Goal: Information Seeking & Learning: Understand process/instructions

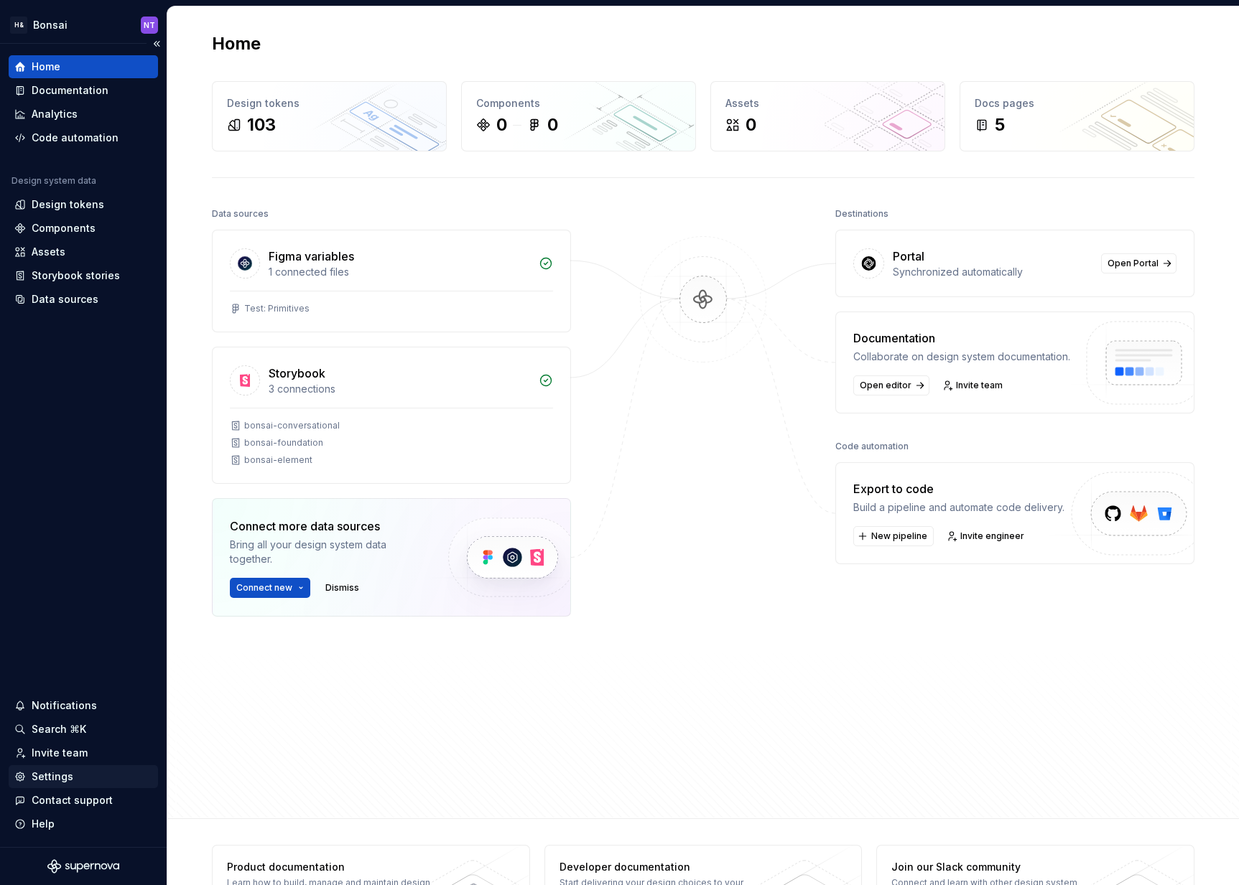
click at [62, 772] on div "Settings" at bounding box center [53, 777] width 42 height 14
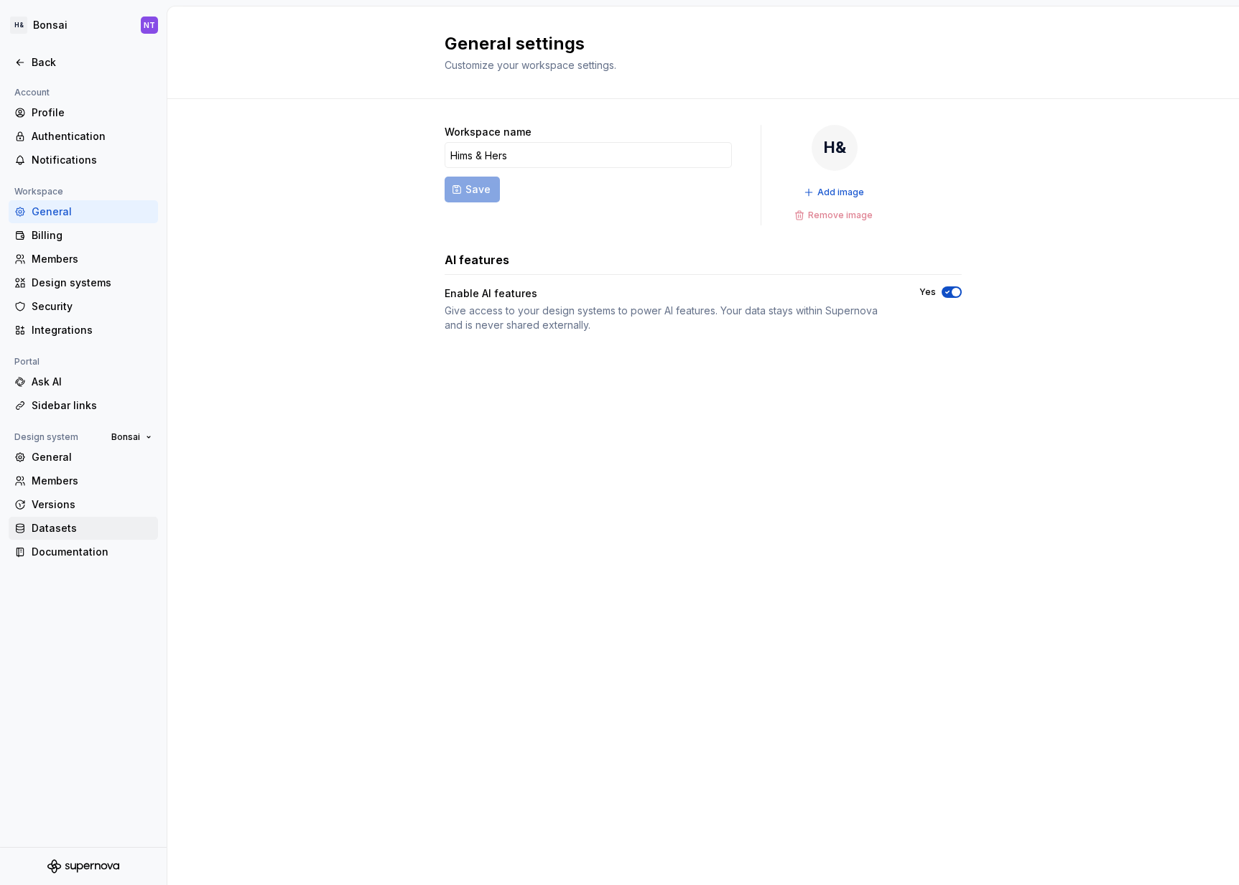
click at [80, 525] on div "Datasets" at bounding box center [92, 528] width 121 height 14
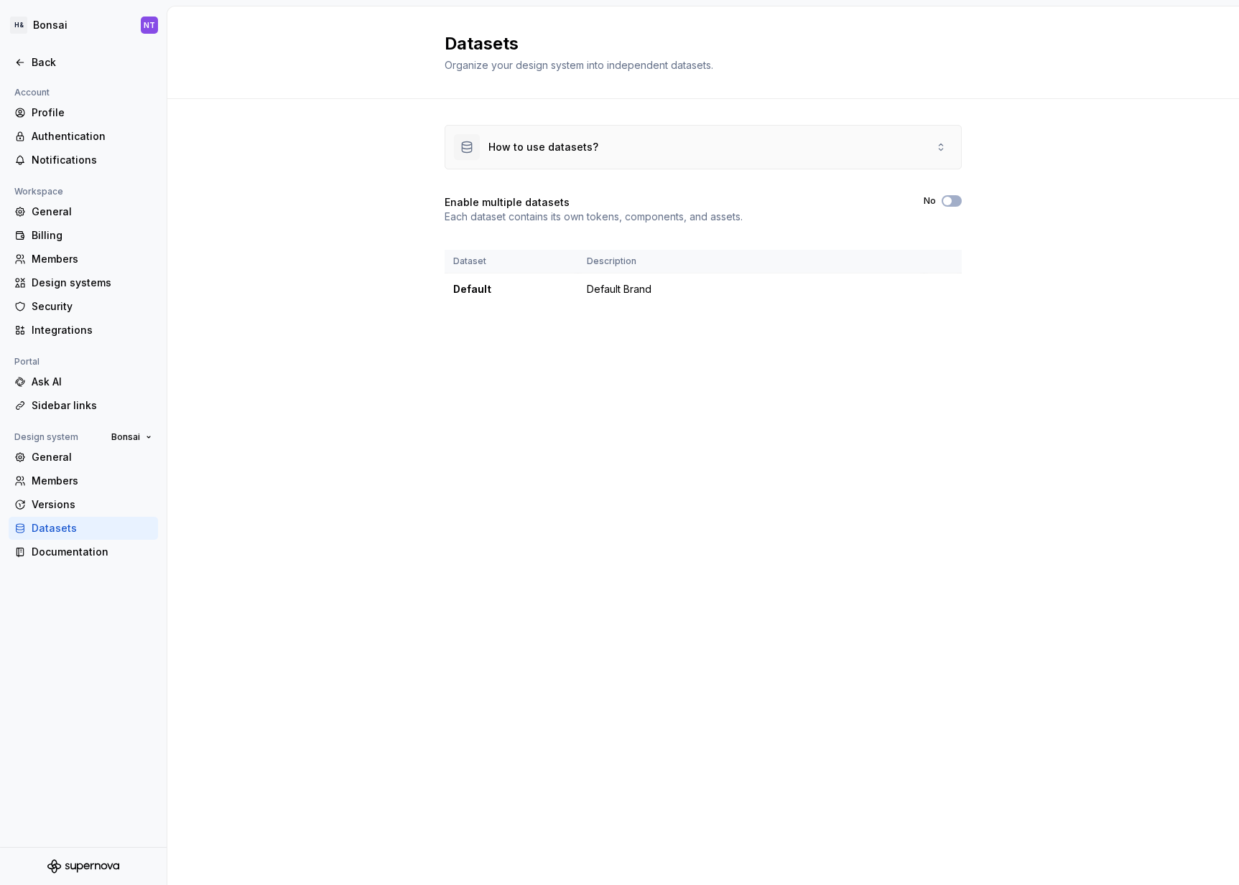
click at [575, 159] on div "How to use datasets?" at bounding box center [526, 147] width 144 height 26
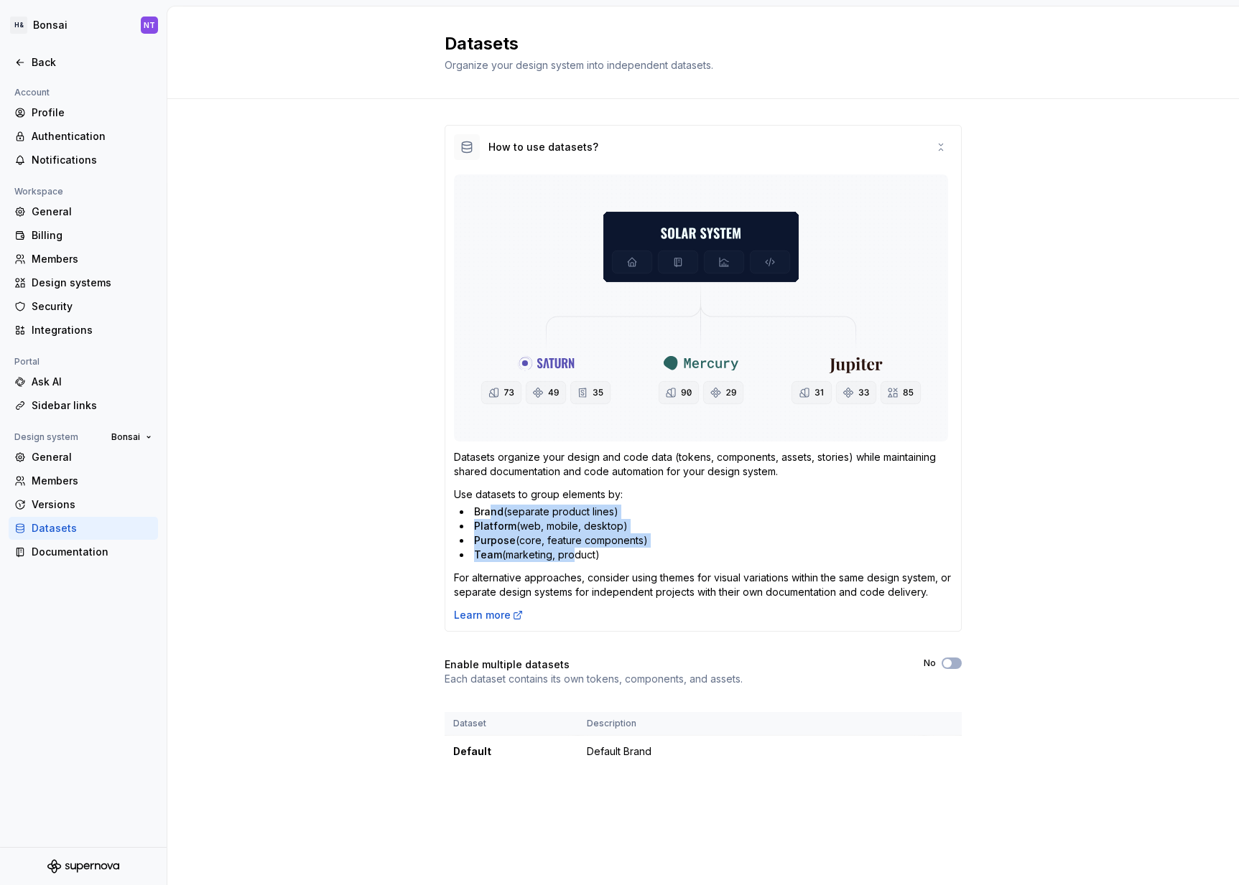
drag, startPoint x: 489, startPoint y: 512, endPoint x: 569, endPoint y: 554, distance: 90.3
click at [569, 554] on ul "Brand (separate product lines) Platform (web, mobile, desktop) Purpose (core, f…" at bounding box center [706, 533] width 493 height 57
click at [554, 502] on div "Use datasets to group elements by: Brand (separate product lines) Platform (web…" at bounding box center [703, 525] width 498 height 75
drag, startPoint x: 452, startPoint y: 496, endPoint x: 595, endPoint y: 581, distance: 165.5
click at [595, 581] on div "Datasets organize your design and code data (tokens, components, assets, storie…" at bounding box center [703, 400] width 516 height 462
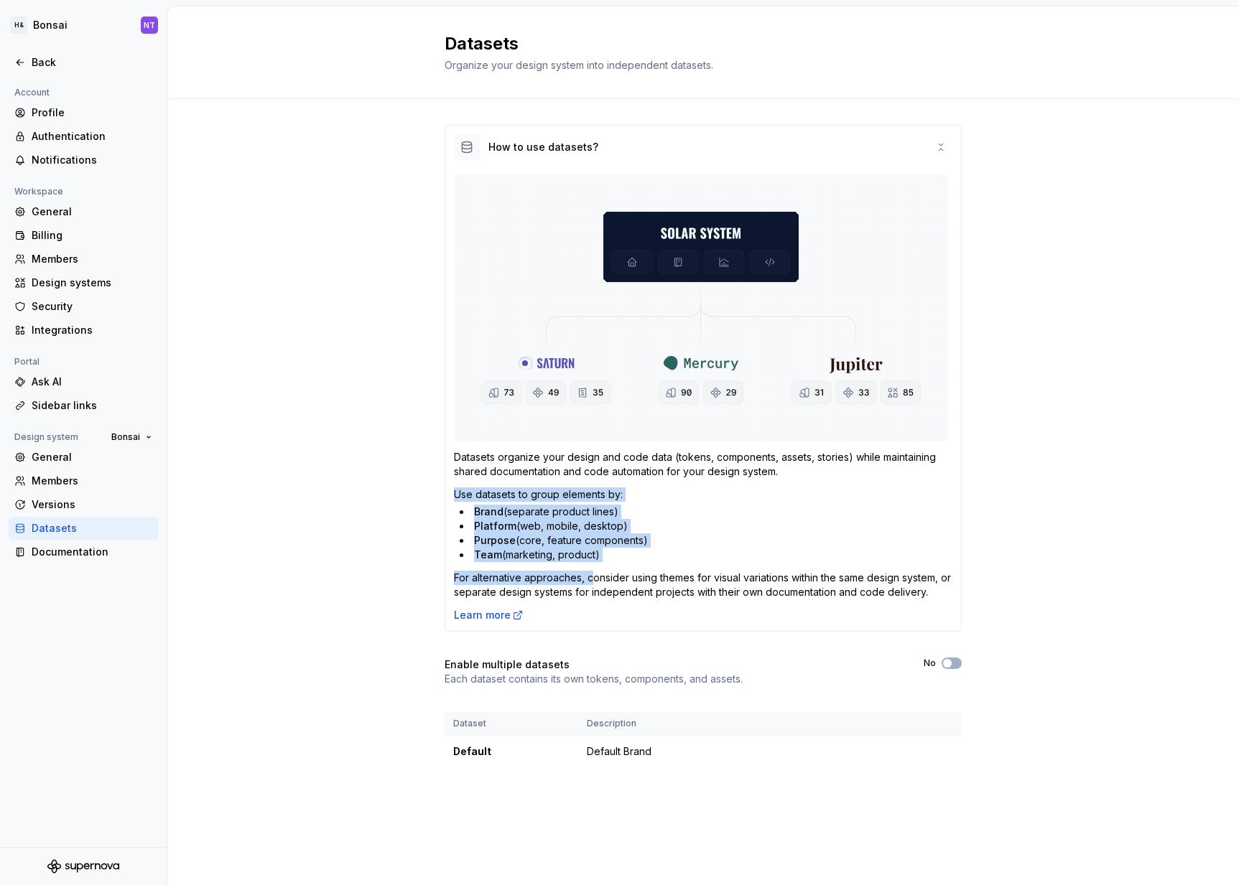
click at [638, 550] on li "Team (marketing, product)" at bounding box center [706, 555] width 493 height 14
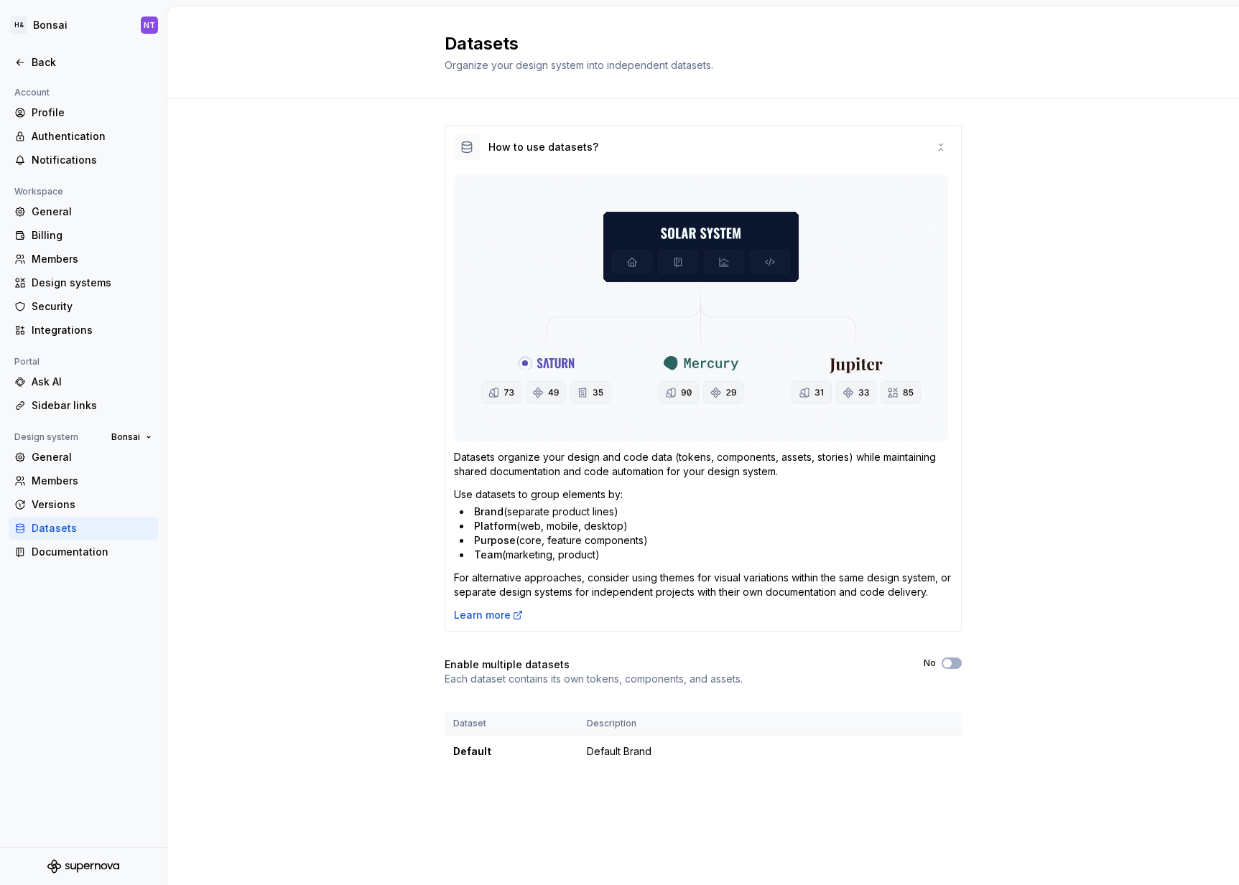
click at [498, 525] on span "Platform" at bounding box center [495, 526] width 42 height 12
click at [498, 548] on li "Team (marketing, product)" at bounding box center [706, 555] width 493 height 14
click at [490, 557] on span "Team" at bounding box center [488, 555] width 28 height 12
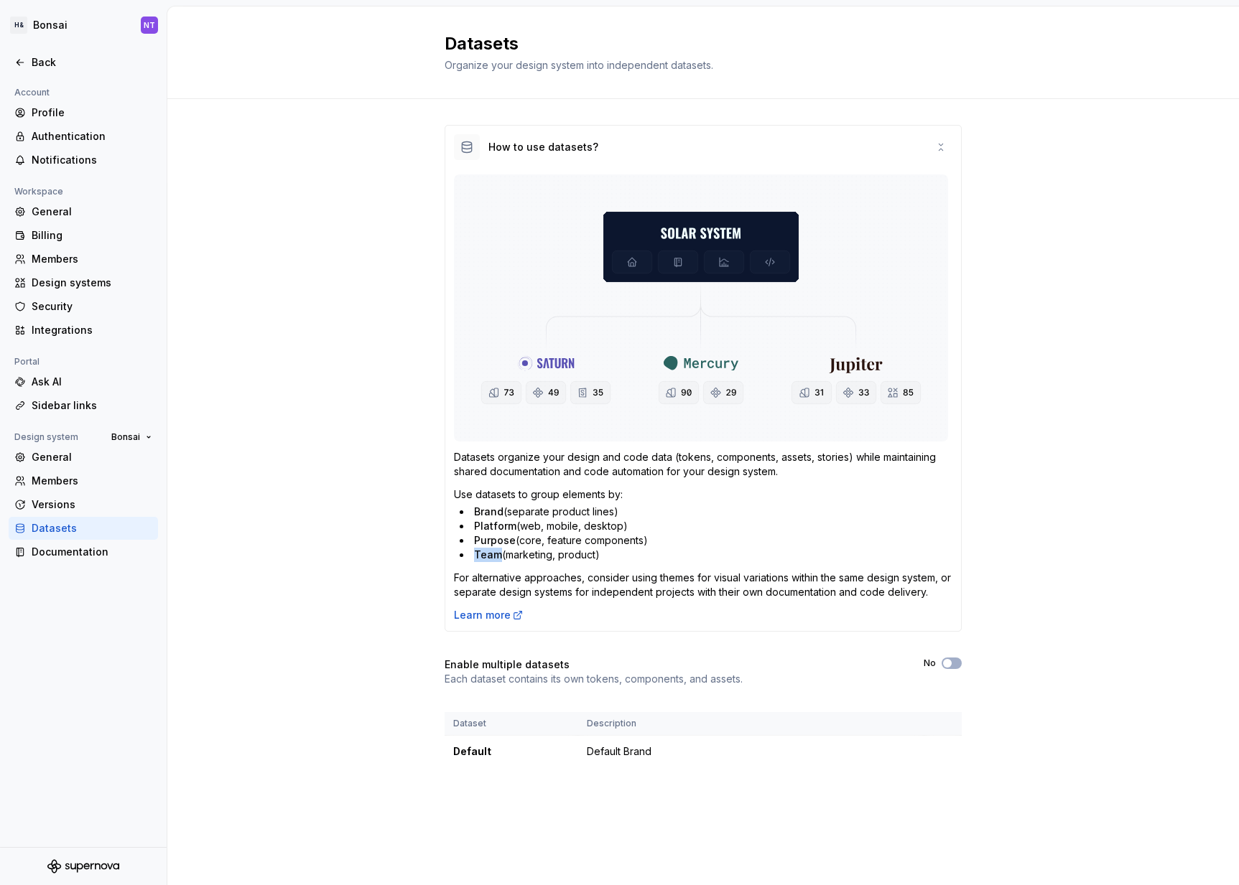
click at [490, 557] on span "Team" at bounding box center [488, 555] width 28 height 12
click at [604, 557] on li "Team (marketing, product)" at bounding box center [706, 555] width 493 height 14
click at [617, 332] on img at bounding box center [701, 307] width 494 height 267
drag, startPoint x: 480, startPoint y: 540, endPoint x: 661, endPoint y: 536, distance: 181.7
click at [661, 536] on li "Purpose (core, feature components)" at bounding box center [706, 541] width 493 height 14
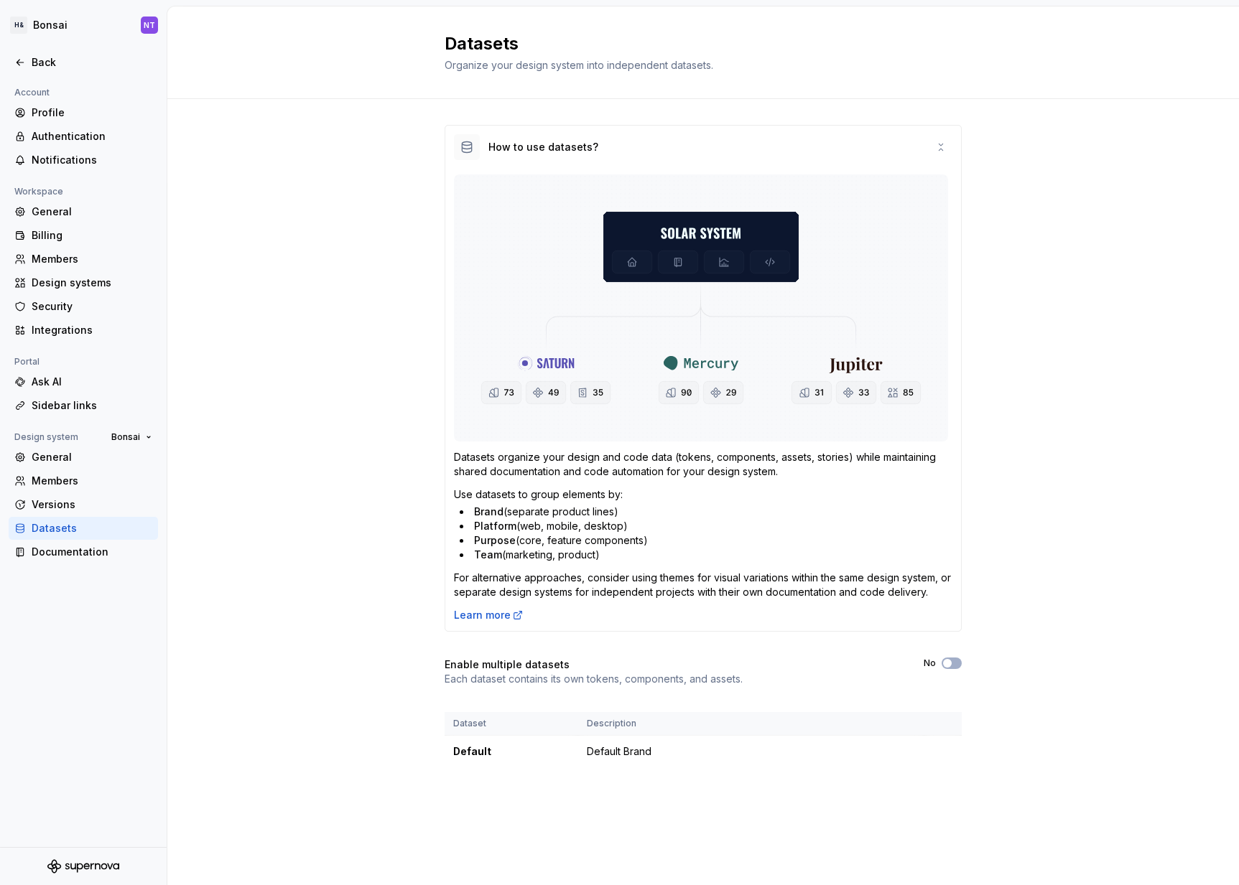
click at [661, 536] on li "Purpose (core, feature components)" at bounding box center [706, 541] width 493 height 14
drag, startPoint x: 493, startPoint y: 665, endPoint x: 615, endPoint y: 687, distance: 123.4
click at [615, 687] on div "How to use datasets? Datasets organize your design and code data (tokens, compo…" at bounding box center [702, 446] width 517 height 643
click at [635, 672] on p "Each dataset contains its own tokens, components, and assets." at bounding box center [593, 679] width 298 height 14
click at [475, 749] on div "Default" at bounding box center [511, 752] width 116 height 14
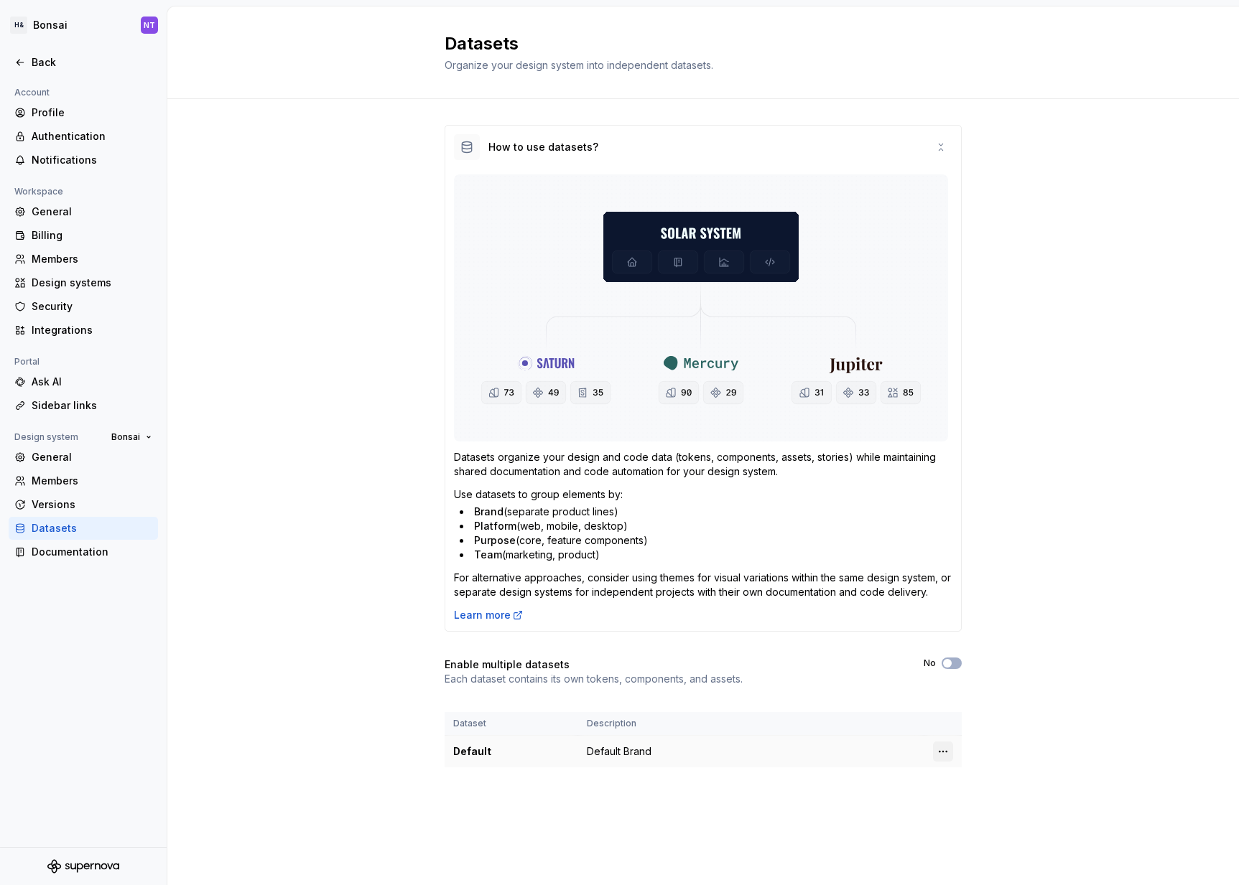
click at [945, 752] on html "H& Bonsai NT Back Account Profile Authentication Notifications Workspace Genera…" at bounding box center [619, 442] width 1239 height 885
click at [959, 772] on div "Edit details" at bounding box center [997, 779] width 122 height 23
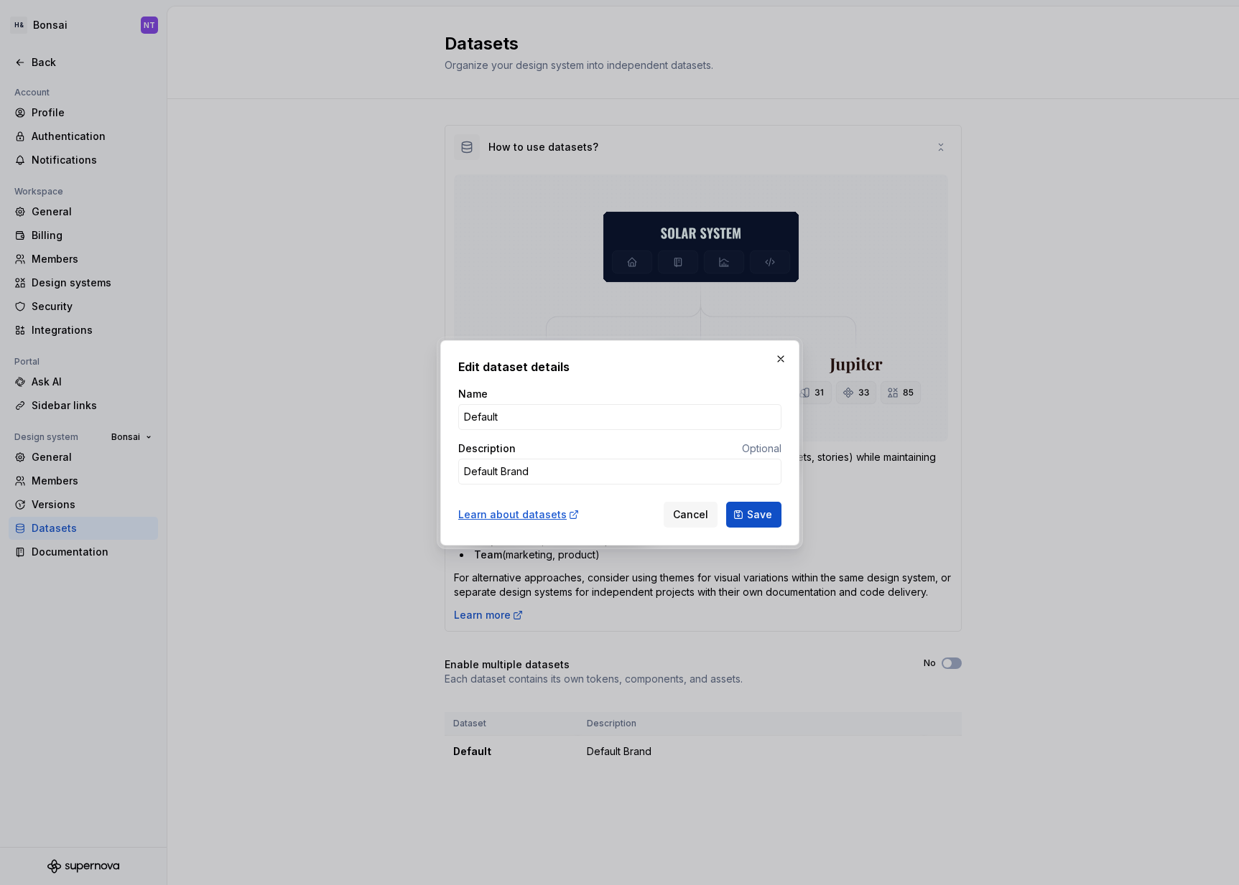
click at [536, 526] on div "Learn about datasets Cancel Save" at bounding box center [619, 512] width 323 height 32
click at [536, 516] on div "Learn about datasets" at bounding box center [518, 515] width 121 height 14
click at [782, 363] on button "button" at bounding box center [780, 359] width 20 height 20
type textarea "*"
